Goal: Task Accomplishment & Management: Use online tool/utility

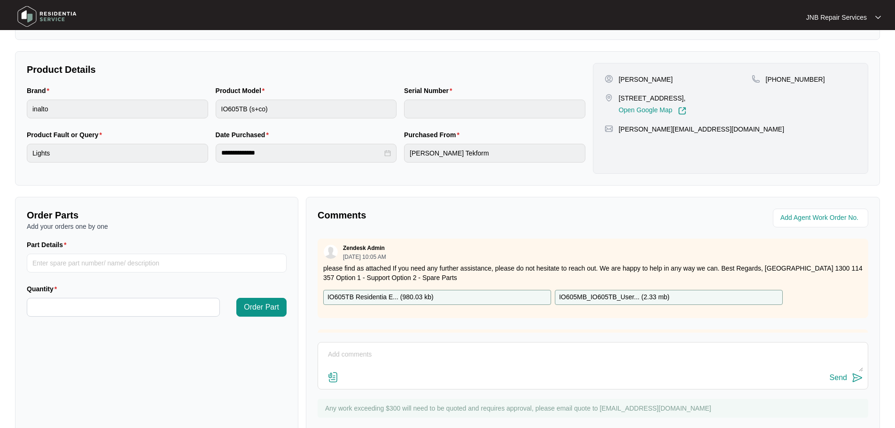
scroll to position [188, 0]
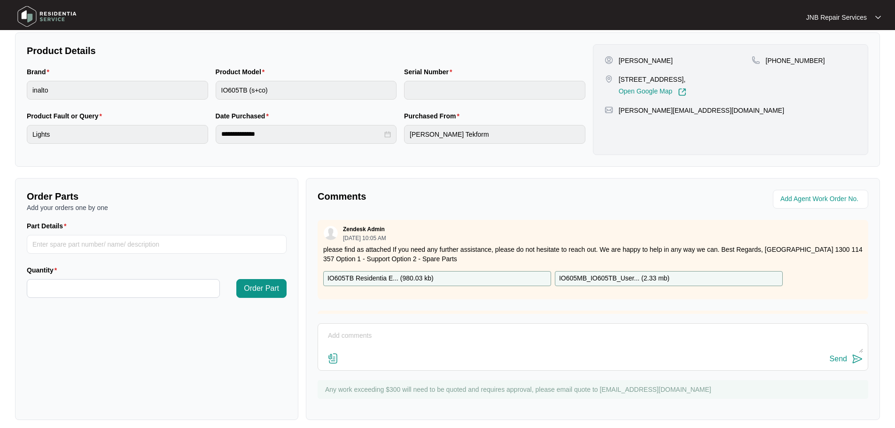
click at [473, 338] on textarea at bounding box center [593, 341] width 541 height 24
paste textarea "[DATE] [PERSON_NAME] Swapped exchanged oven, connected,checked okay Completed"
type textarea "[DATE] [PERSON_NAME] Swapped exchanged oven, connected,checked okay Completed"
click at [331, 360] on img at bounding box center [333, 358] width 11 height 11
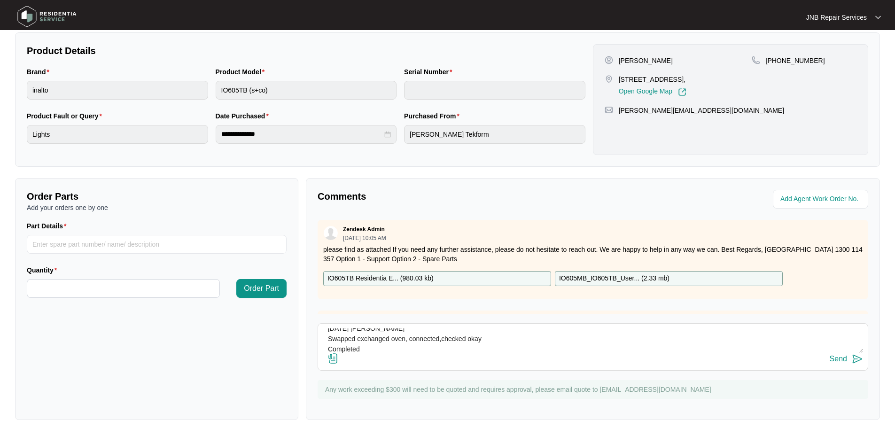
click at [0, 0] on input "file" at bounding box center [0, 0] width 0 height 0
click at [846, 360] on div "Send" at bounding box center [838, 359] width 17 height 8
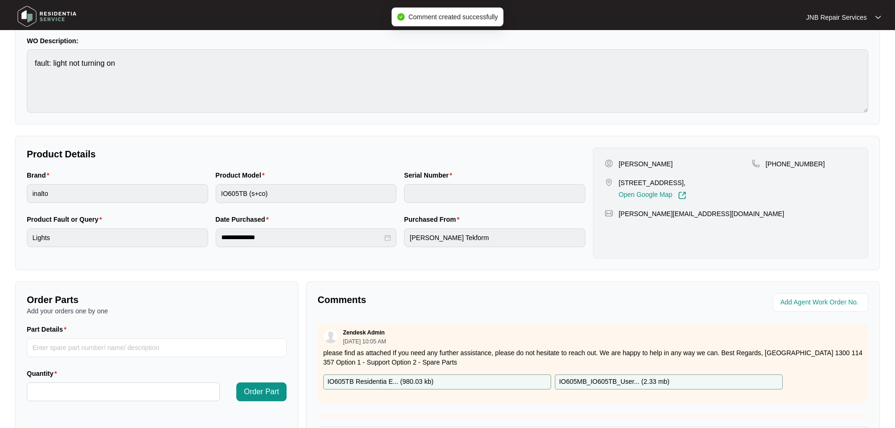
scroll to position [0, 0]
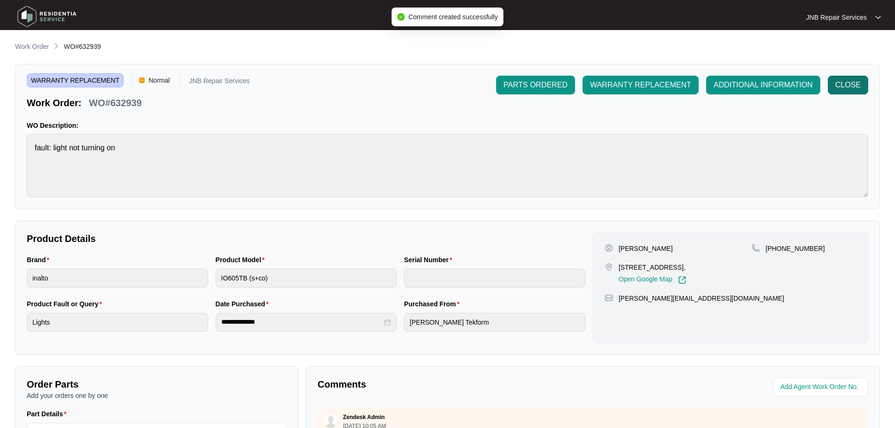
click at [844, 80] on span "CLOSE" at bounding box center [848, 84] width 25 height 11
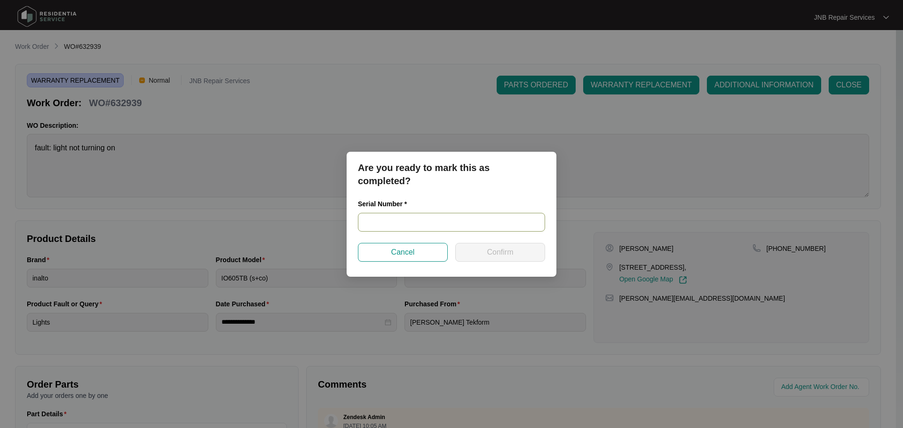
click at [442, 218] on input "text" at bounding box center [451, 222] width 187 height 19
paste input "968081825050246"
type input "968081825050246"
click at [497, 255] on span "Confirm" at bounding box center [500, 252] width 26 height 11
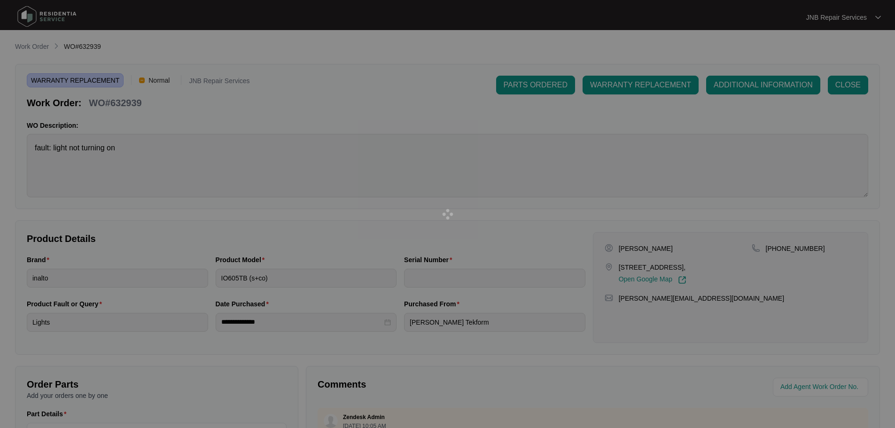
type input "968081825050246"
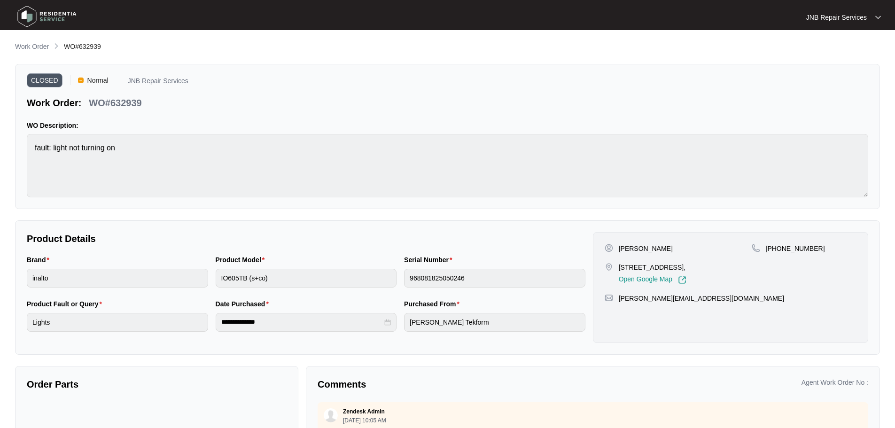
click at [38, 19] on img at bounding box center [47, 16] width 66 height 28
click at [29, 12] on img at bounding box center [47, 16] width 66 height 28
click at [55, 10] on img at bounding box center [47, 16] width 66 height 28
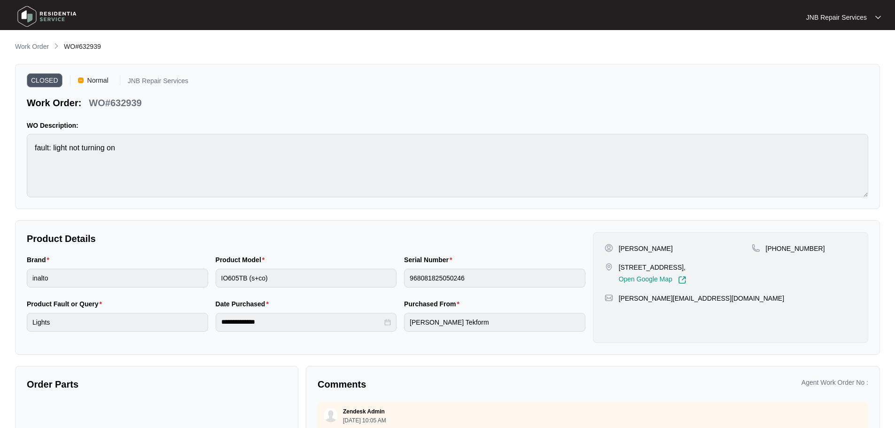
click at [66, 13] on img at bounding box center [47, 16] width 66 height 28
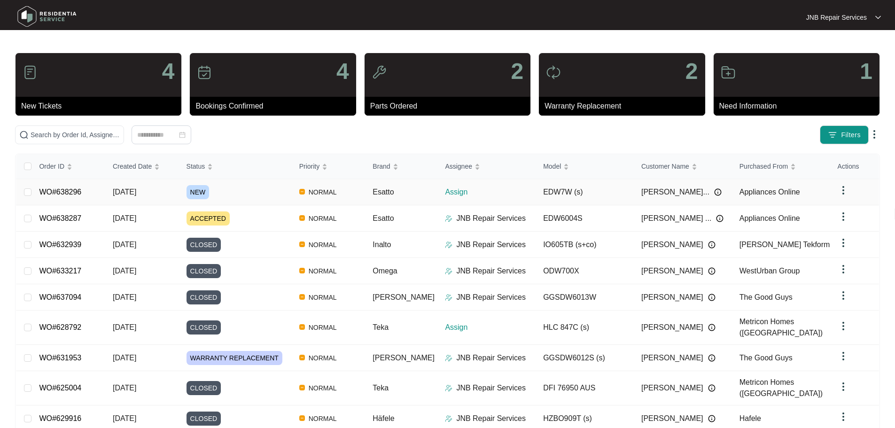
click at [252, 192] on div "NEW" at bounding box center [239, 192] width 105 height 14
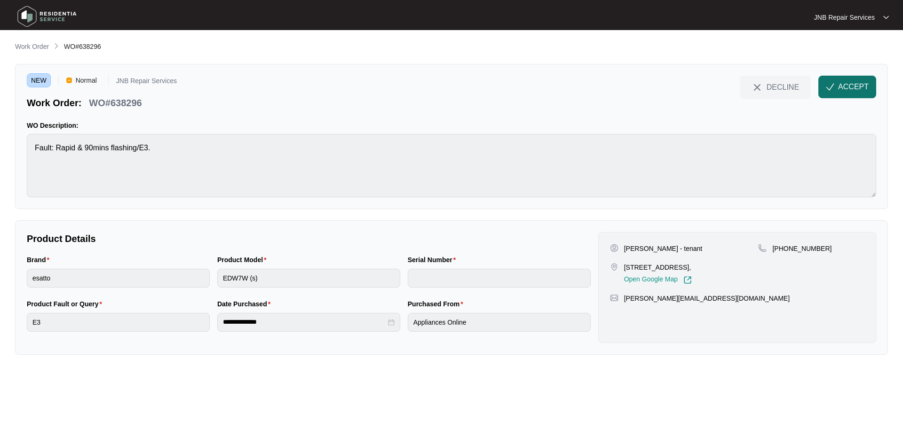
click at [850, 89] on span "ACCEPT" at bounding box center [853, 86] width 31 height 11
drag, startPoint x: 625, startPoint y: 249, endPoint x: 670, endPoint y: 250, distance: 45.6
click at [670, 250] on p "[PERSON_NAME] - tenant" at bounding box center [663, 248] width 79 height 9
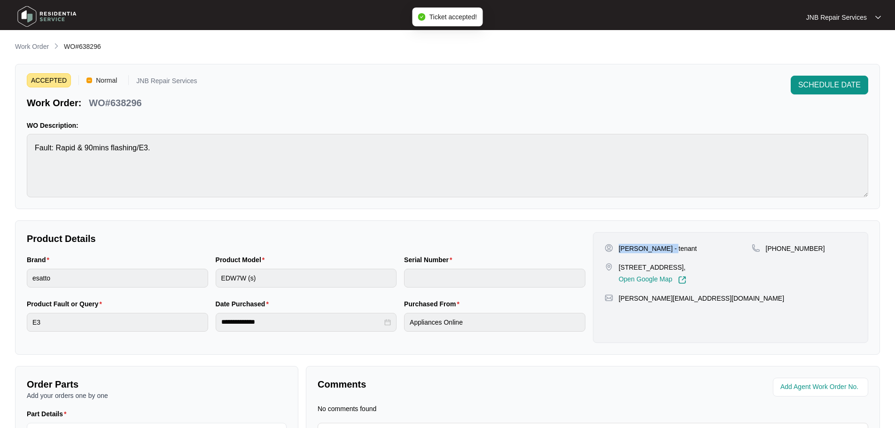
copy p "[PERSON_NAME] - tenant"
drag, startPoint x: 620, startPoint y: 267, endPoint x: 731, endPoint y: 269, distance: 111.9
click at [731, 269] on div "[STREET_ADDRESS], Open Google Map" at bounding box center [678, 274] width 147 height 22
copy p "[STREET_ADDRESS],"
drag, startPoint x: 778, startPoint y: 249, endPoint x: 810, endPoint y: 253, distance: 32.7
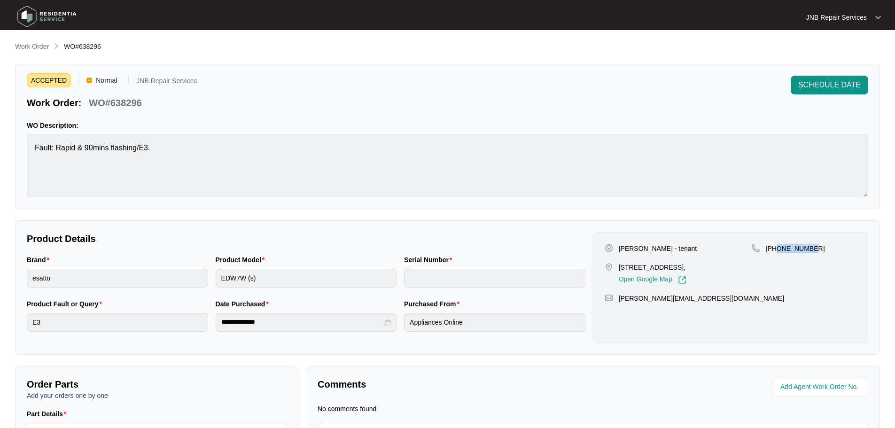
click at [810, 253] on p "[PHONE_NUMBER]" at bounding box center [795, 248] width 59 height 9
copy p "418405061"
click at [243, 291] on div "Product Model EDW7W (s)" at bounding box center [306, 277] width 189 height 44
